Goal: Information Seeking & Learning: Learn about a topic

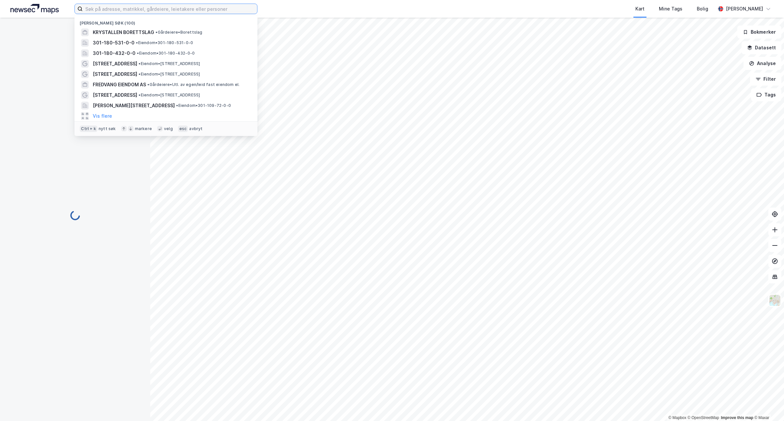
click at [141, 10] on input at bounding box center [170, 9] width 174 height 10
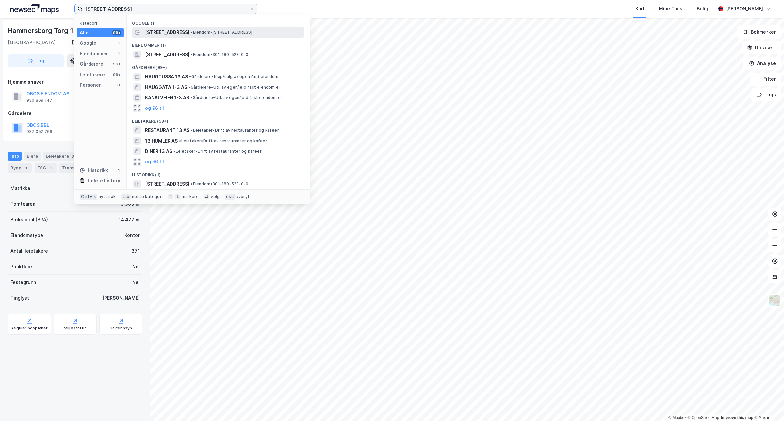
type input "[STREET_ADDRESS]"
click at [161, 32] on span "[STREET_ADDRESS]" at bounding box center [167, 32] width 44 height 8
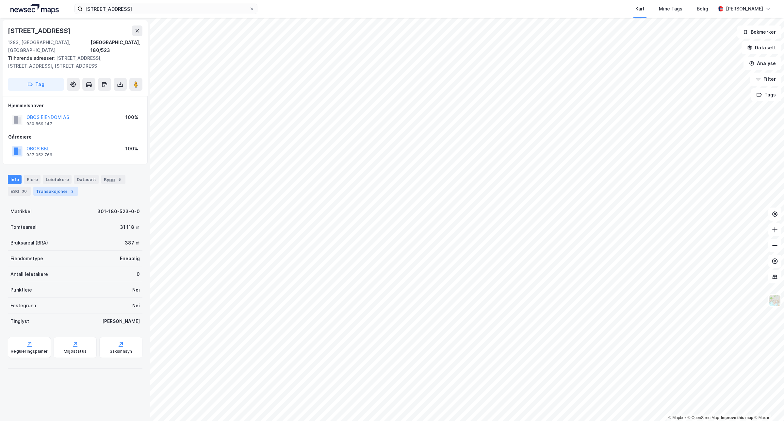
click at [55, 187] on div "Transaksjoner 2" at bounding box center [55, 191] width 45 height 9
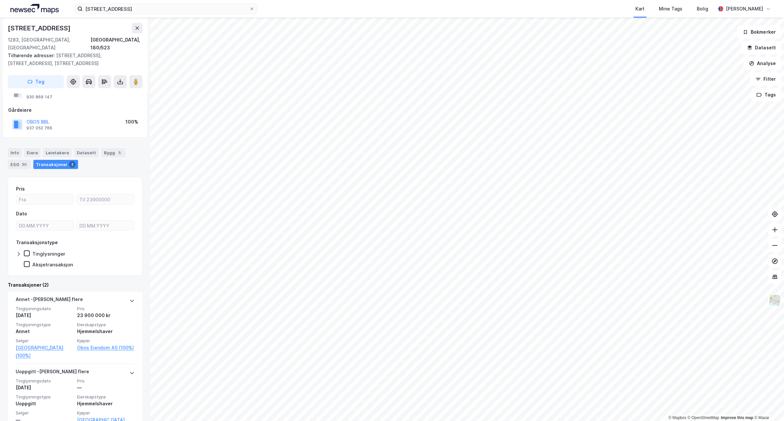
scroll to position [33, 0]
